Goal: Find specific page/section: Find specific page/section

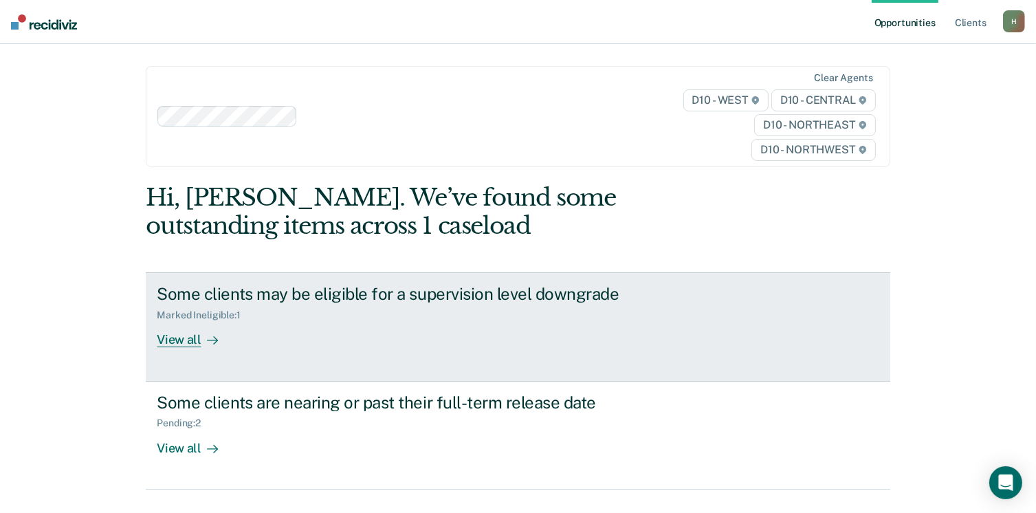
click at [185, 341] on div "View all" at bounding box center [195, 334] width 77 height 27
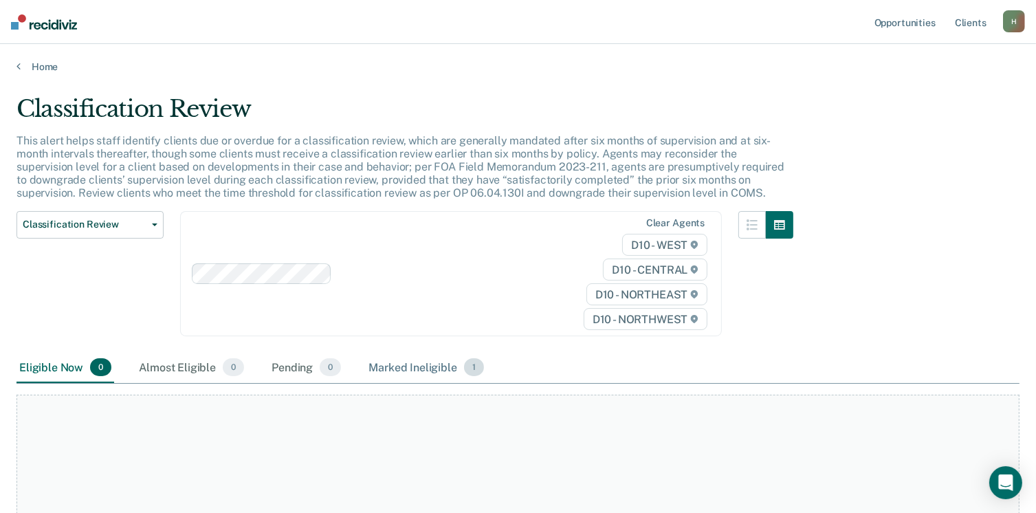
click at [448, 367] on div "Marked Ineligible 1" at bounding box center [426, 368] width 121 height 30
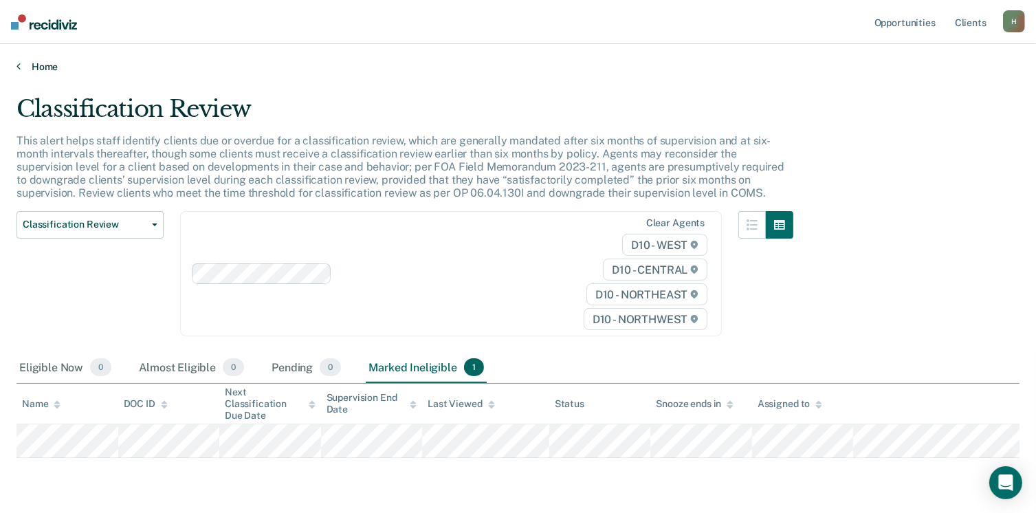
click at [43, 66] on link "Home" at bounding box center [518, 67] width 1003 height 12
